Goal: Task Accomplishment & Management: Use online tool/utility

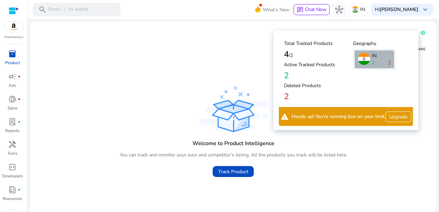
click at [423, 34] on icon at bounding box center [423, 33] width 1 height 3
click at [287, 95] on h4 "2" at bounding box center [318, 97] width 69 height 10
click at [289, 78] on h4 "2" at bounding box center [318, 76] width 69 height 10
click at [289, 99] on h4 "2" at bounding box center [318, 97] width 69 height 10
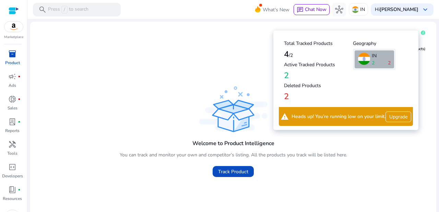
click at [289, 99] on h4 "2" at bounding box center [318, 97] width 69 height 10
click at [390, 64] on span "2" at bounding box center [389, 62] width 3 height 7
click at [367, 61] on span at bounding box center [364, 59] width 12 height 12
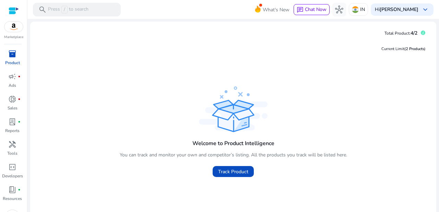
click at [229, 59] on div "Current Limit (2 Products ) Welcome to Product Intelligence You can track and m…" at bounding box center [233, 135] width 395 height 192
click at [425, 11] on span "keyboard_arrow_down" at bounding box center [425, 9] width 8 height 8
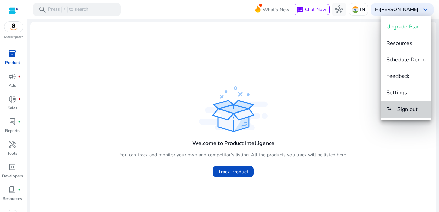
click at [417, 109] on span "Sign out" at bounding box center [407, 110] width 21 height 8
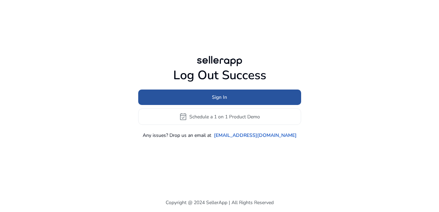
click at [289, 92] on span at bounding box center [219, 97] width 163 height 16
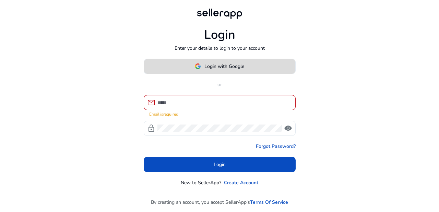
click at [274, 67] on span at bounding box center [219, 66] width 151 height 16
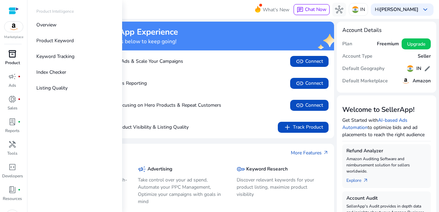
click at [12, 58] on span "inventory_2" at bounding box center [12, 54] width 8 height 8
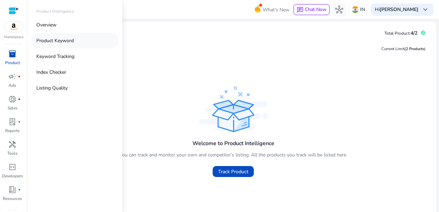
click at [63, 42] on p "Product Keyword" at bounding box center [54, 40] width 37 height 7
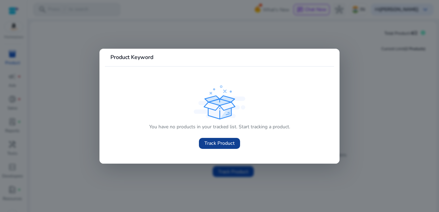
click at [213, 144] on span "Track Product" at bounding box center [220, 143] width 30 height 7
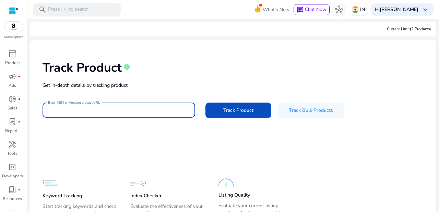
click at [127, 106] on input "Enter ASIN or Amazon product URL" at bounding box center [119, 110] width 142 height 8
paste input "**********"
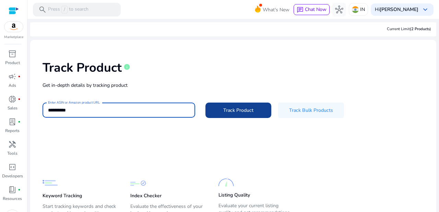
type input "**********"
click at [241, 112] on span "Track Product" at bounding box center [238, 110] width 30 height 7
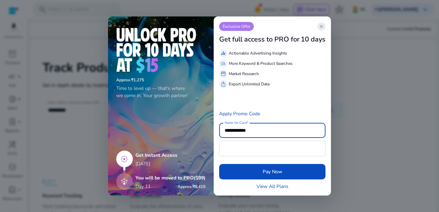
click at [326, 26] on app-icon "close" at bounding box center [321, 26] width 8 height 8
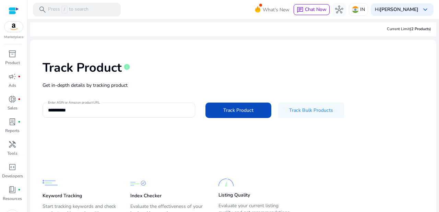
click at [402, 33] on div "Current Limit (2 Products )" at bounding box center [233, 29] width 406 height 14
